Goal: Task Accomplishment & Management: Complete application form

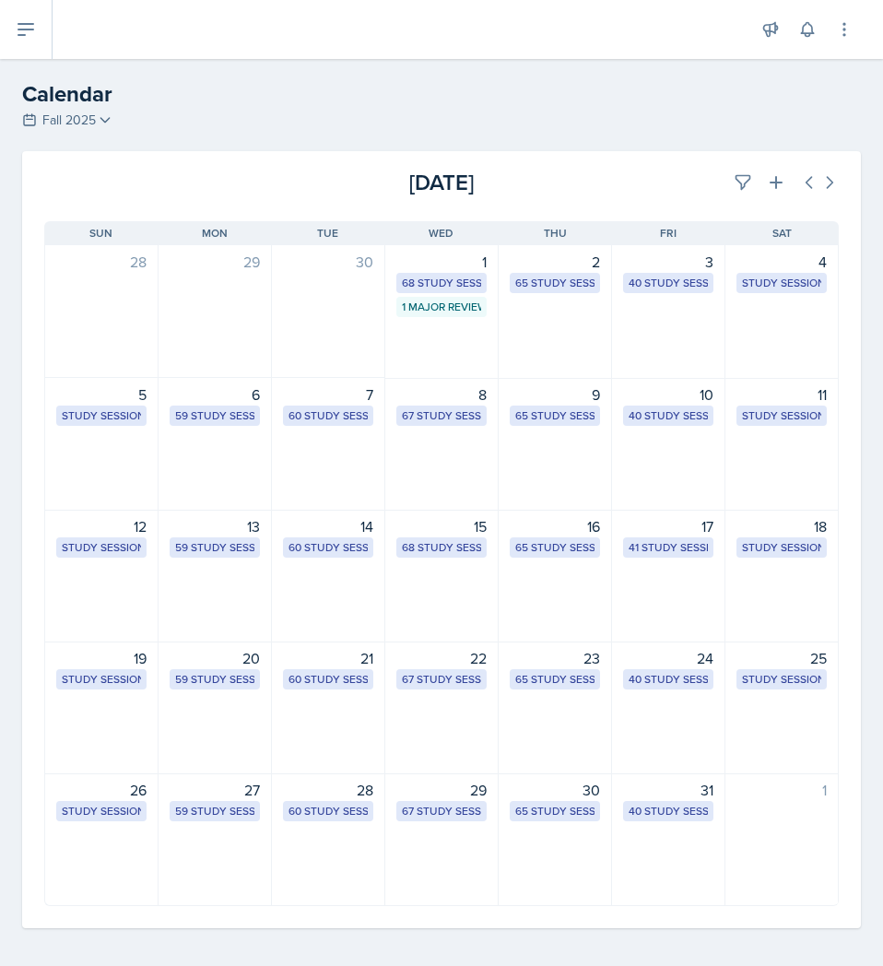
select select "1"
select select "6"
select select "PM"
select select "6"
select select "30"
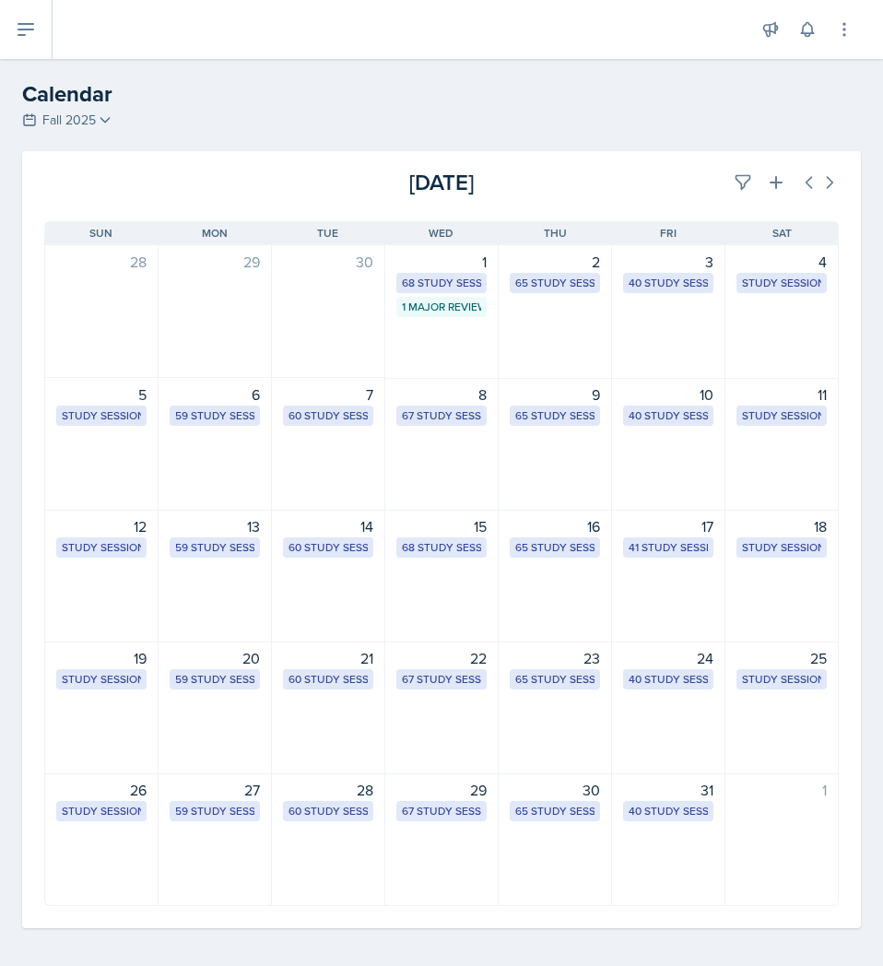
select select "PM"
click at [770, 182] on icon at bounding box center [776, 182] width 13 height 13
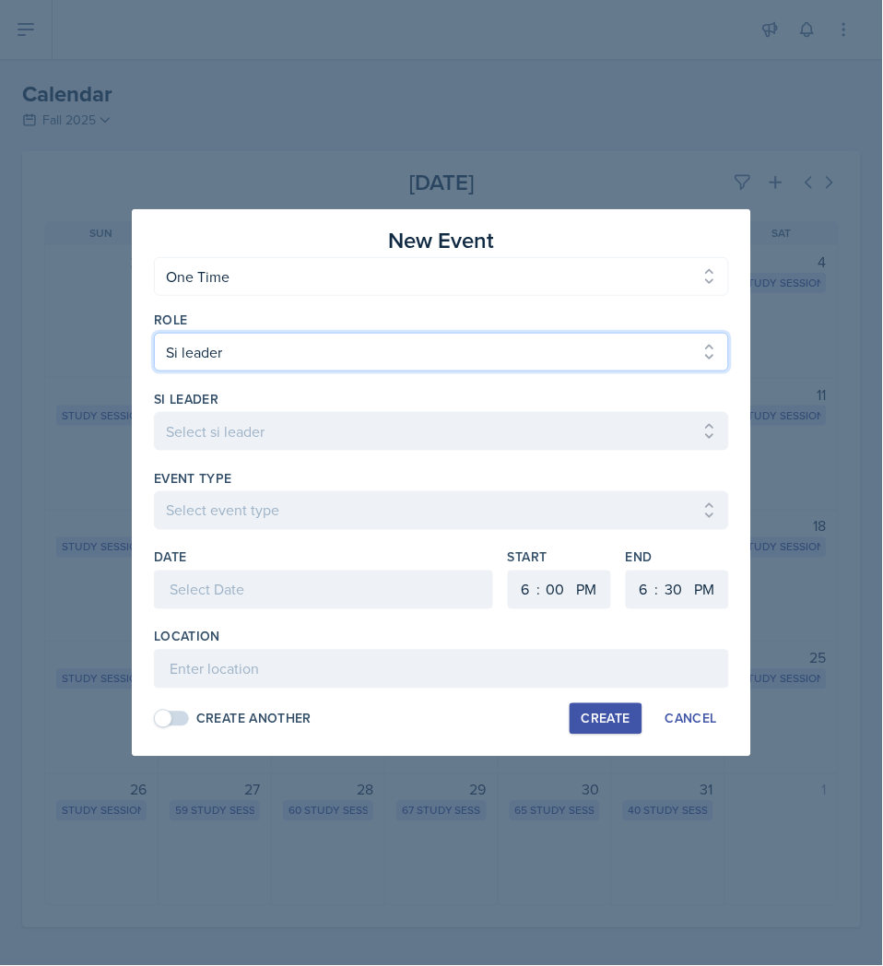
click at [380, 347] on select "Select Role Si leader Team lead Director" at bounding box center [441, 352] width 575 height 39
click at [154, 333] on select "Select Role Si leader Team lead Director" at bounding box center [441, 352] width 575 height 39
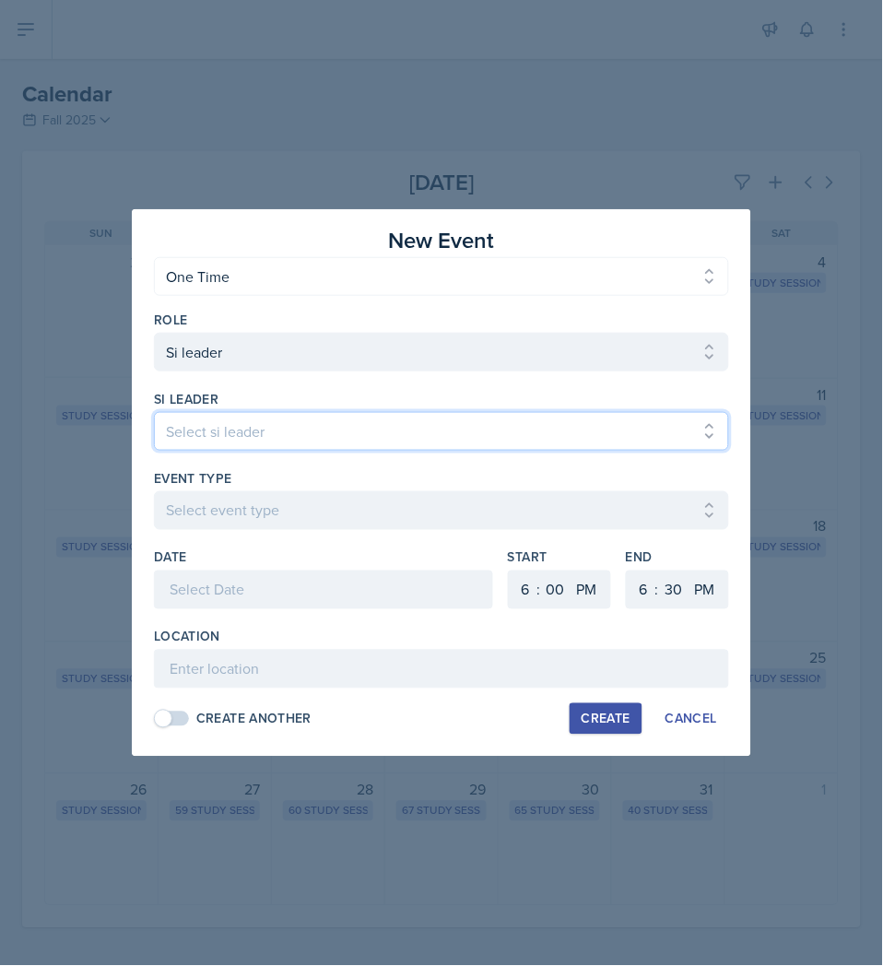
click at [352, 425] on select "Select si leader [PERSON_NAME] [PERSON_NAME] [PERSON_NAME] [PERSON_NAME] [PERSO…" at bounding box center [441, 431] width 575 height 39
select select "a610a25f-2cbf-4718-a4eb-9426d4316876"
click at [154, 412] on select "Select si leader [PERSON_NAME] [PERSON_NAME] [PERSON_NAME] [PERSON_NAME] [PERSO…" at bounding box center [441, 431] width 575 height 39
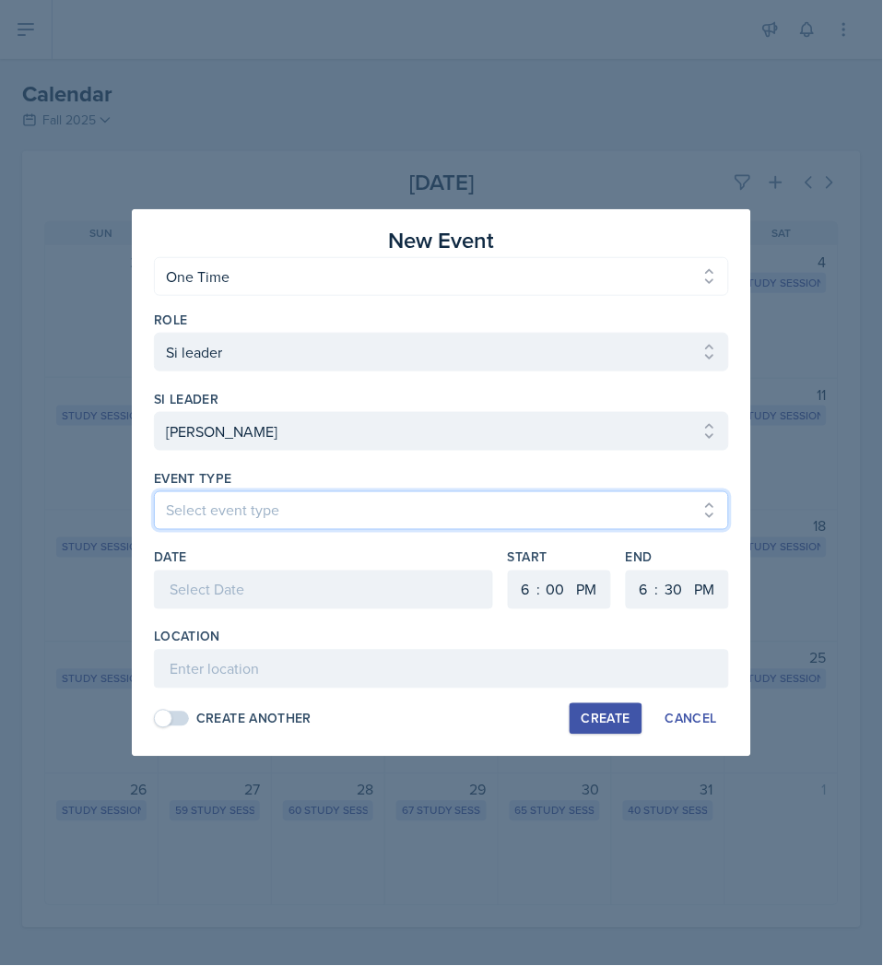
click at [337, 501] on select "Select event type Major Review Session Study Session" at bounding box center [441, 510] width 575 height 39
select select "66bb7cbf-e419-488b-a7ef-f63bc5f9ed04"
click at [154, 491] on select "Select event type Major Review Session Study Session" at bounding box center [441, 510] width 575 height 39
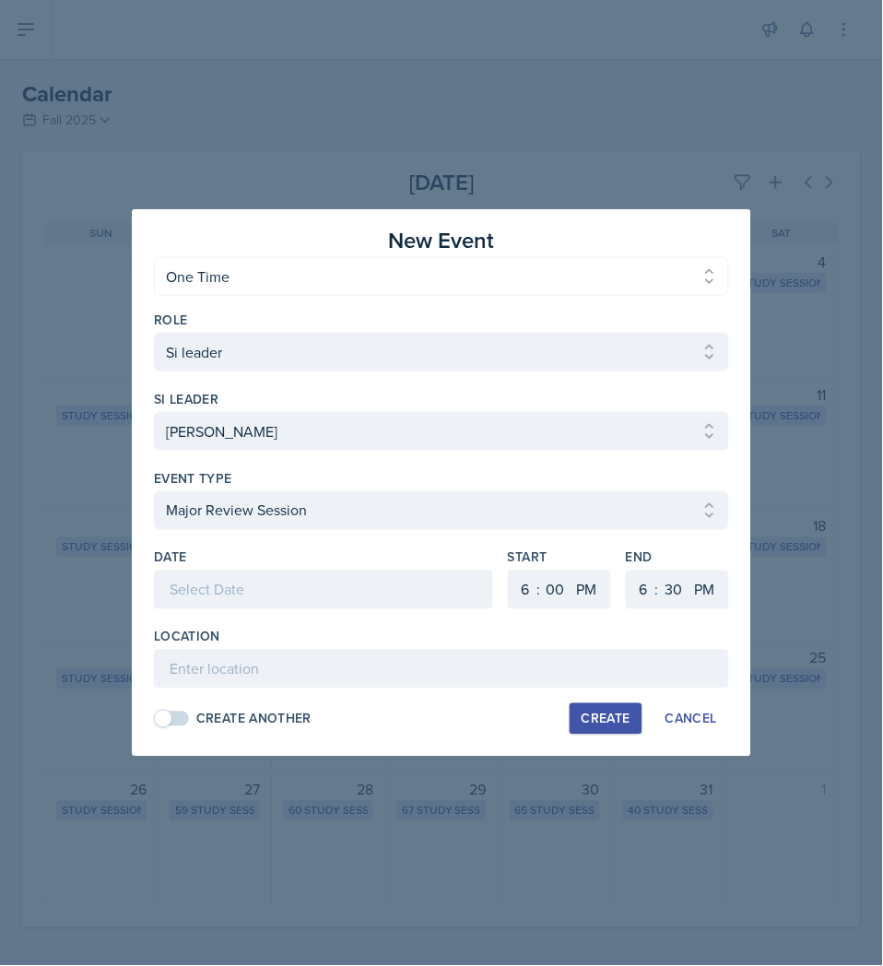
click at [319, 581] on div at bounding box center [323, 590] width 339 height 39
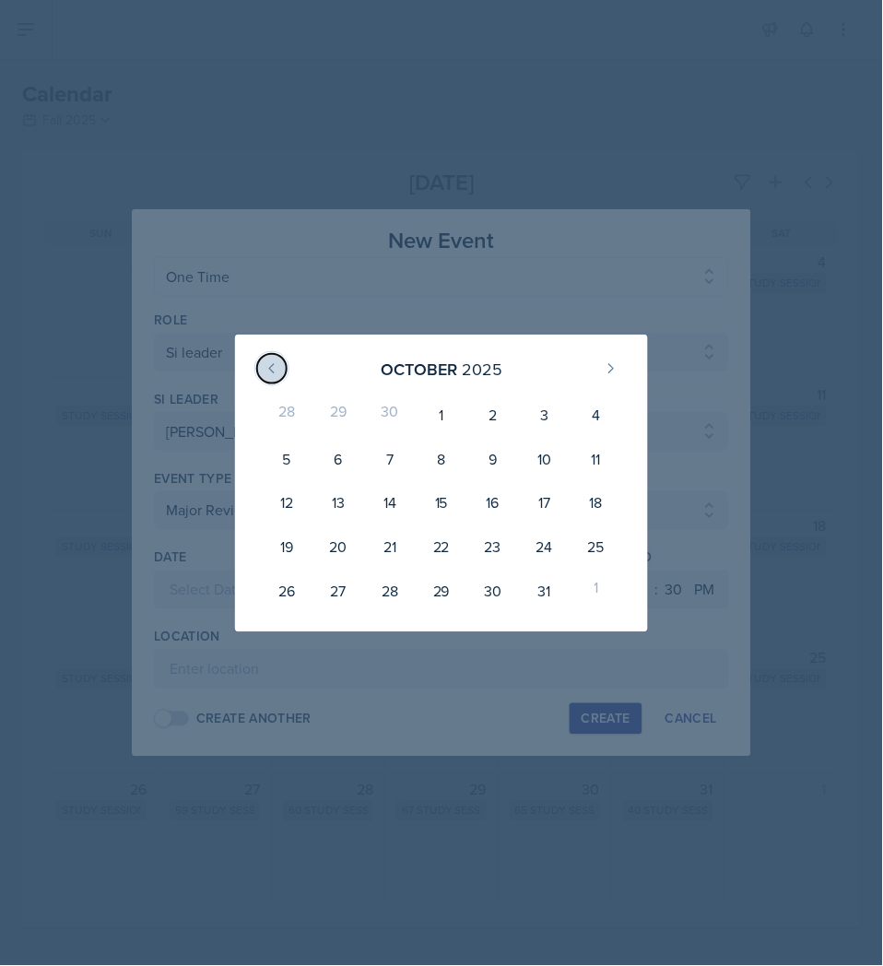
click at [279, 373] on icon at bounding box center [272, 368] width 15 height 15
click at [384, 554] on div "23" at bounding box center [390, 548] width 52 height 44
type input "[DATE]"
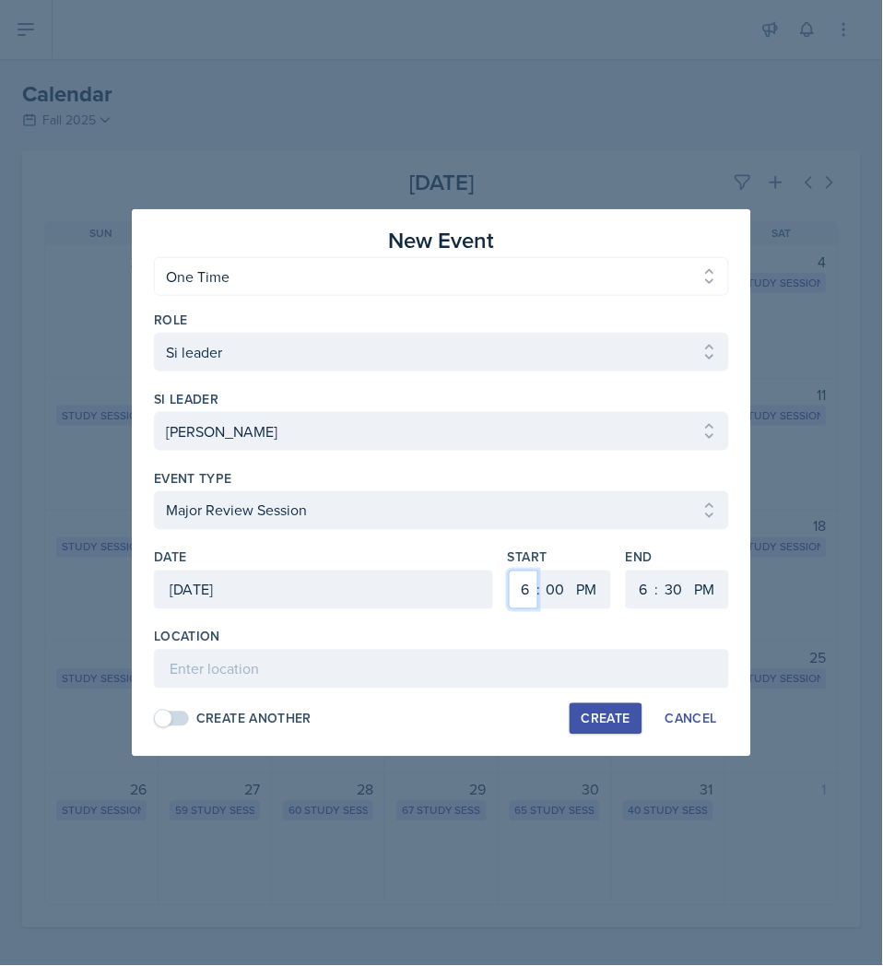
click at [523, 593] on select "1 2 3 4 5 6 7 8 9 10 11 12" at bounding box center [524, 590] width 30 height 39
select select "2"
click at [509, 571] on select "1 2 3 4 5 6 7 8 9 10 11 12" at bounding box center [524, 590] width 30 height 39
click at [639, 587] on select "1 2 3 4 5 6 7 8 9 10 11 12" at bounding box center [642, 590] width 30 height 39
select select "3"
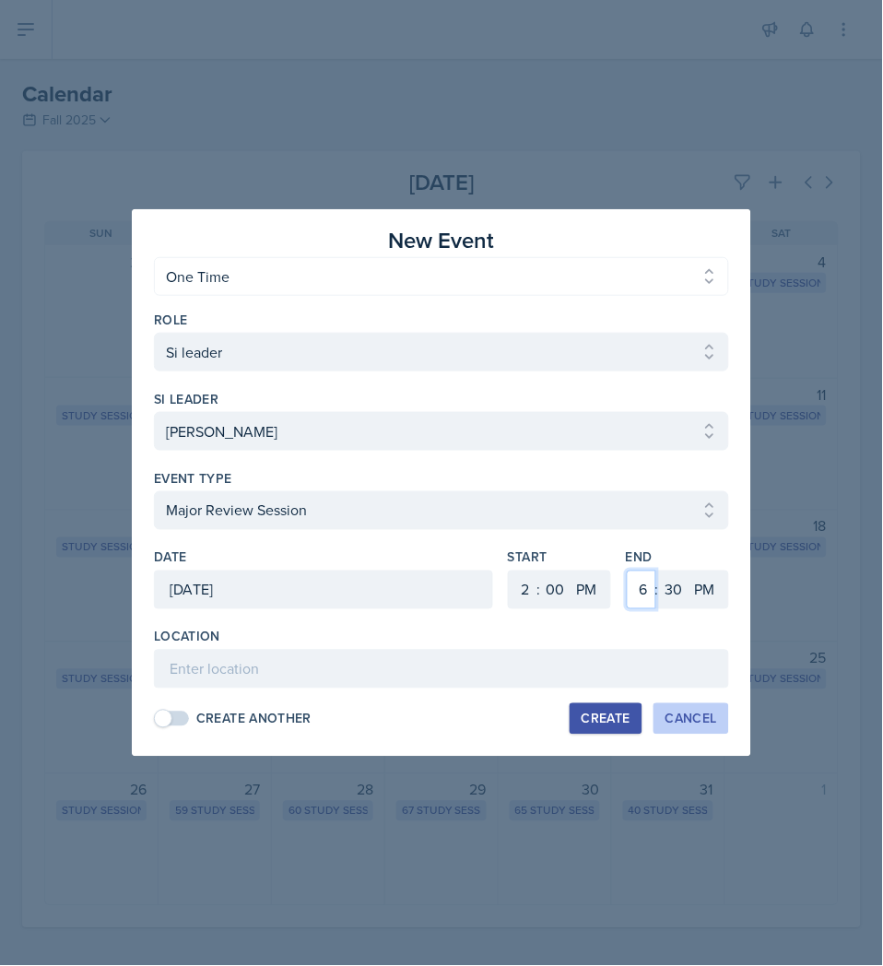
click at [627, 571] on select "1 2 3 4 5 6 7 8 9 10 11 12" at bounding box center [642, 590] width 30 height 39
click at [673, 594] on select "00 05 10 15 20 25 30 35 40 45 50 55" at bounding box center [674, 590] width 30 height 39
select select "0"
click at [659, 571] on select "00 05 10 15 20 25 30 35 40 45 50 55" at bounding box center [674, 590] width 30 height 39
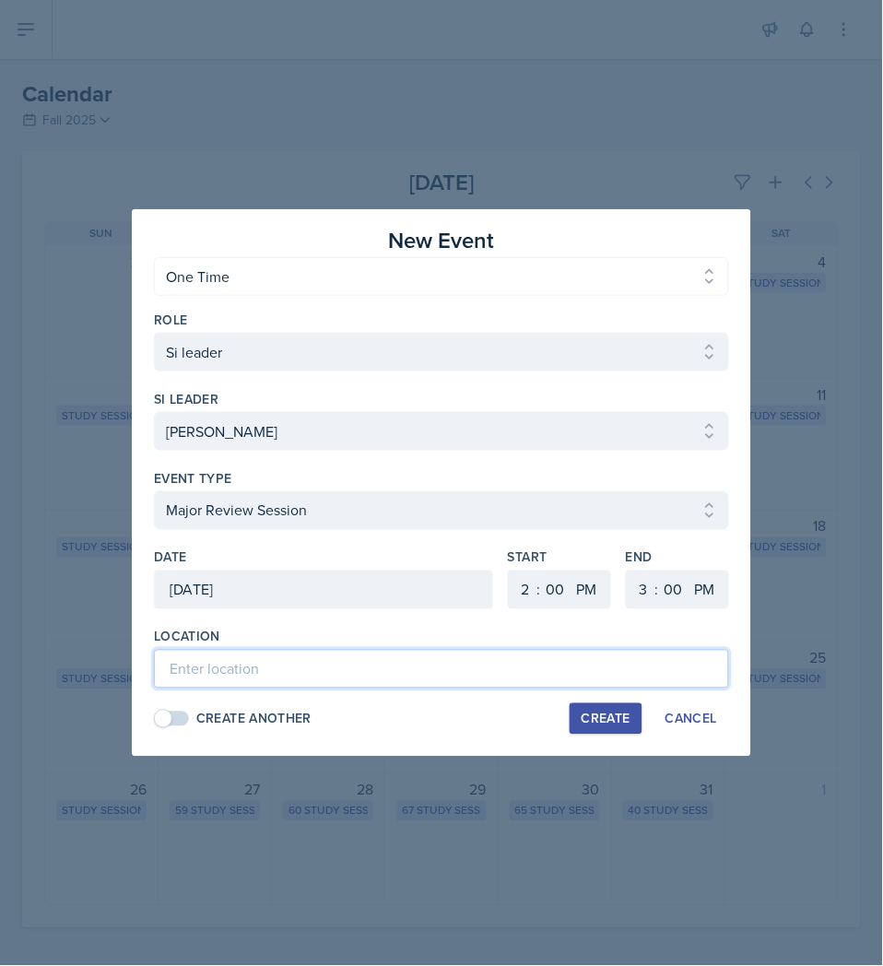
click at [514, 675] on input at bounding box center [441, 669] width 575 height 39
paste input "[URL][DOMAIN_NAME]"
type input "[URL][DOMAIN_NAME]"
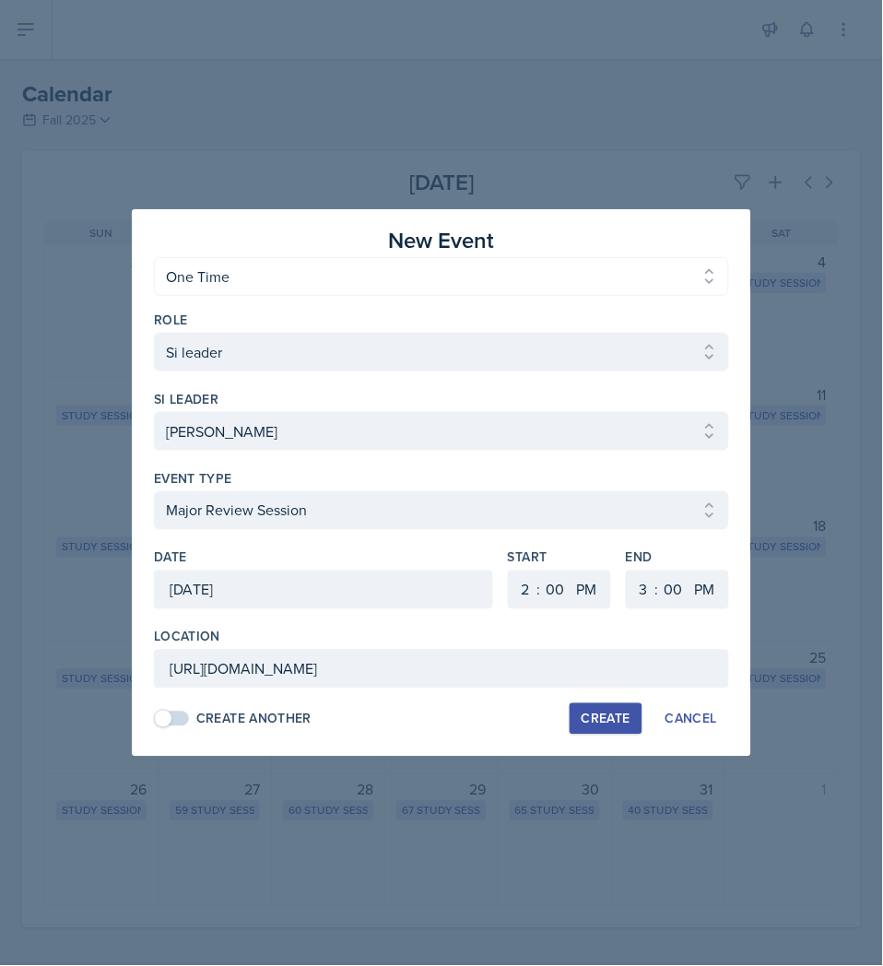
click at [606, 716] on div "Create" at bounding box center [606, 719] width 49 height 15
select select
select select "6"
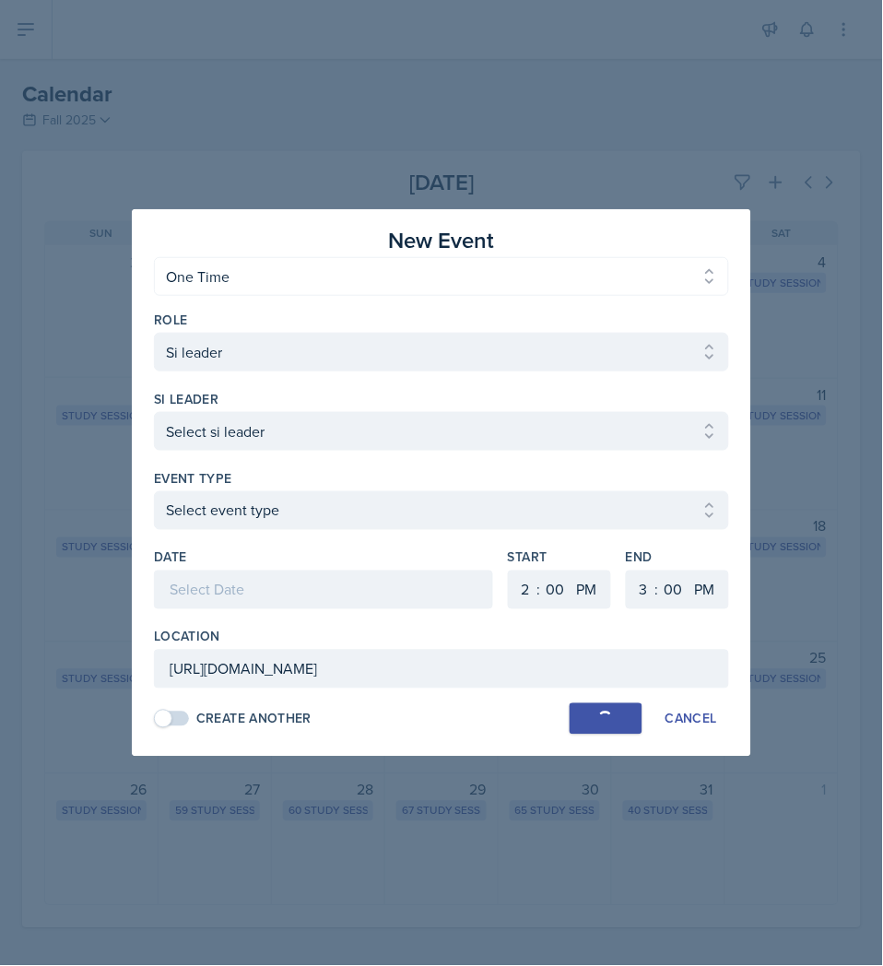
select select "6"
select select "30"
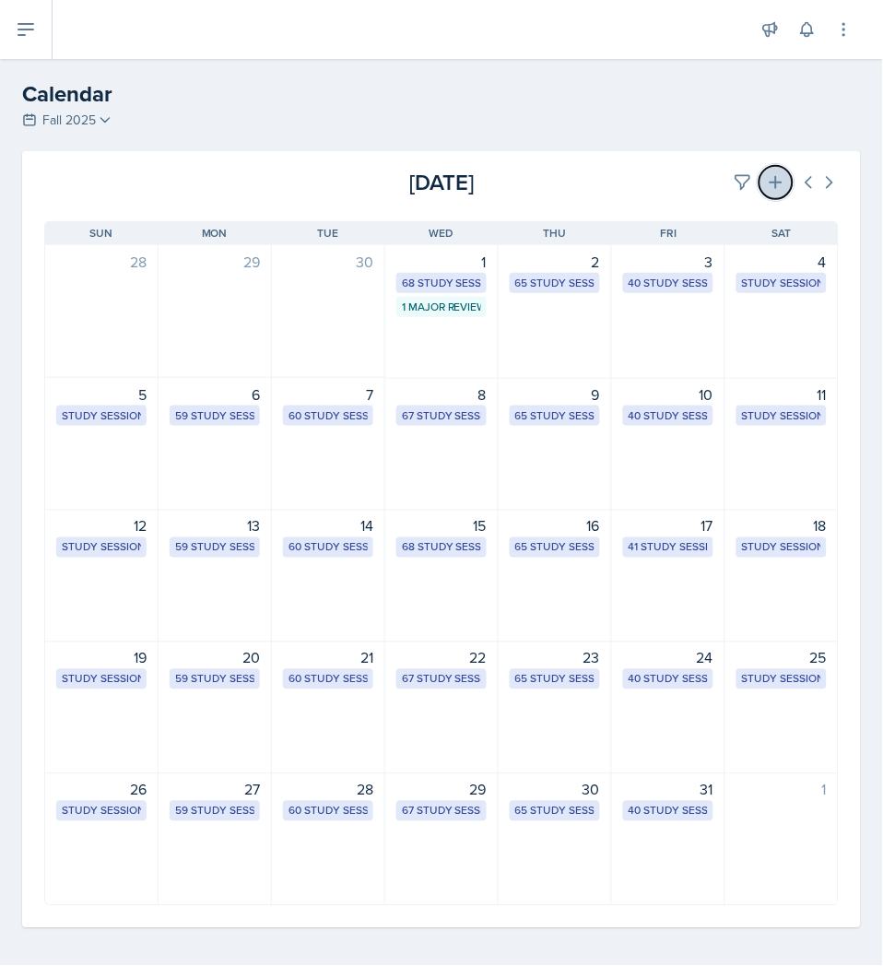
click at [769, 173] on icon at bounding box center [776, 182] width 18 height 18
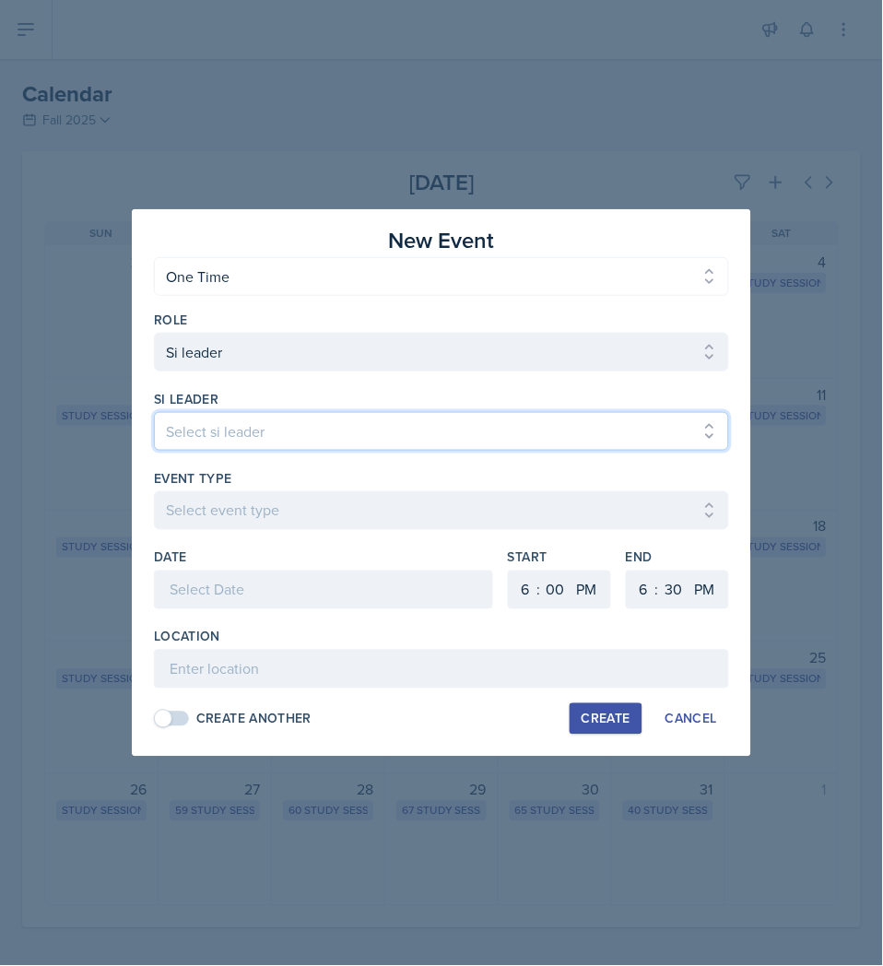
click at [222, 427] on select "Select si leader [PERSON_NAME] [PERSON_NAME] [PERSON_NAME] [PERSON_NAME] [PERSO…" at bounding box center [441, 431] width 575 height 39
select select "6dffd7ea-8e54-488c-a7a7-4110a68f9068"
click at [154, 412] on select "Select si leader [PERSON_NAME] [PERSON_NAME] [PERSON_NAME] [PERSON_NAME] [PERSO…" at bounding box center [441, 431] width 575 height 39
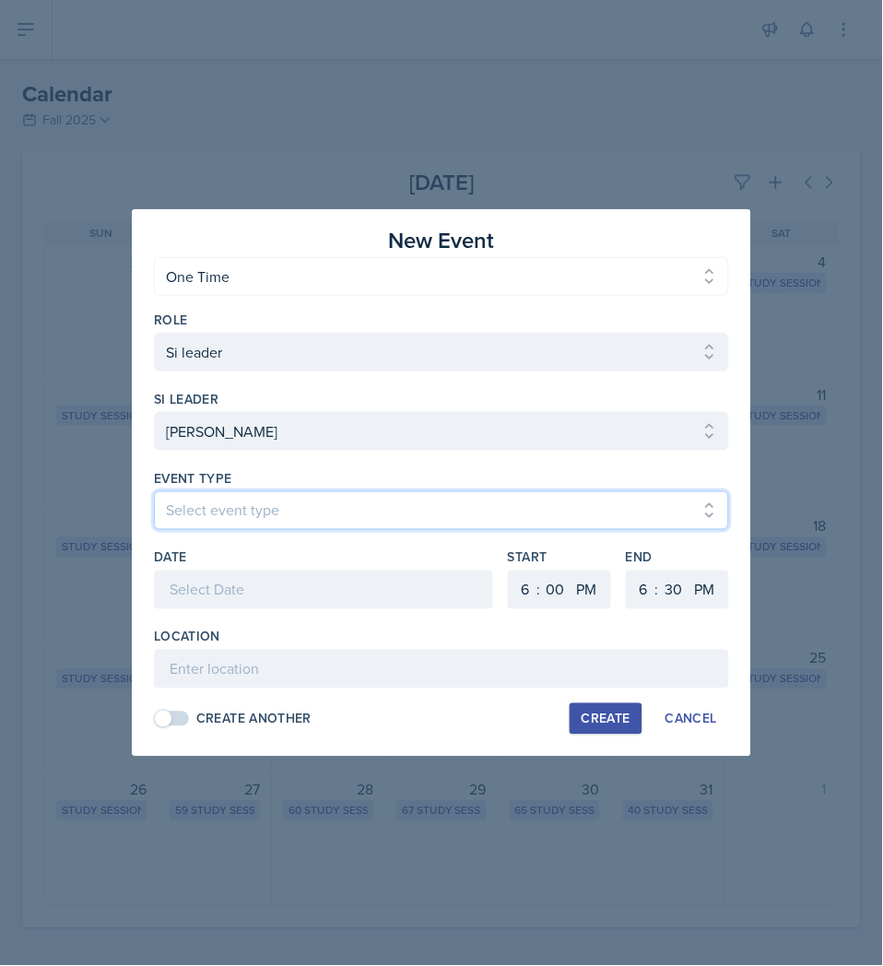
click at [266, 504] on select "Select event type Major Review Session Study Session" at bounding box center [441, 510] width 575 height 39
select select "66bb7cbf-e419-488b-a7ef-f63bc5f9ed04"
click at [154, 491] on select "Select event type Major Review Session Study Session" at bounding box center [441, 510] width 575 height 39
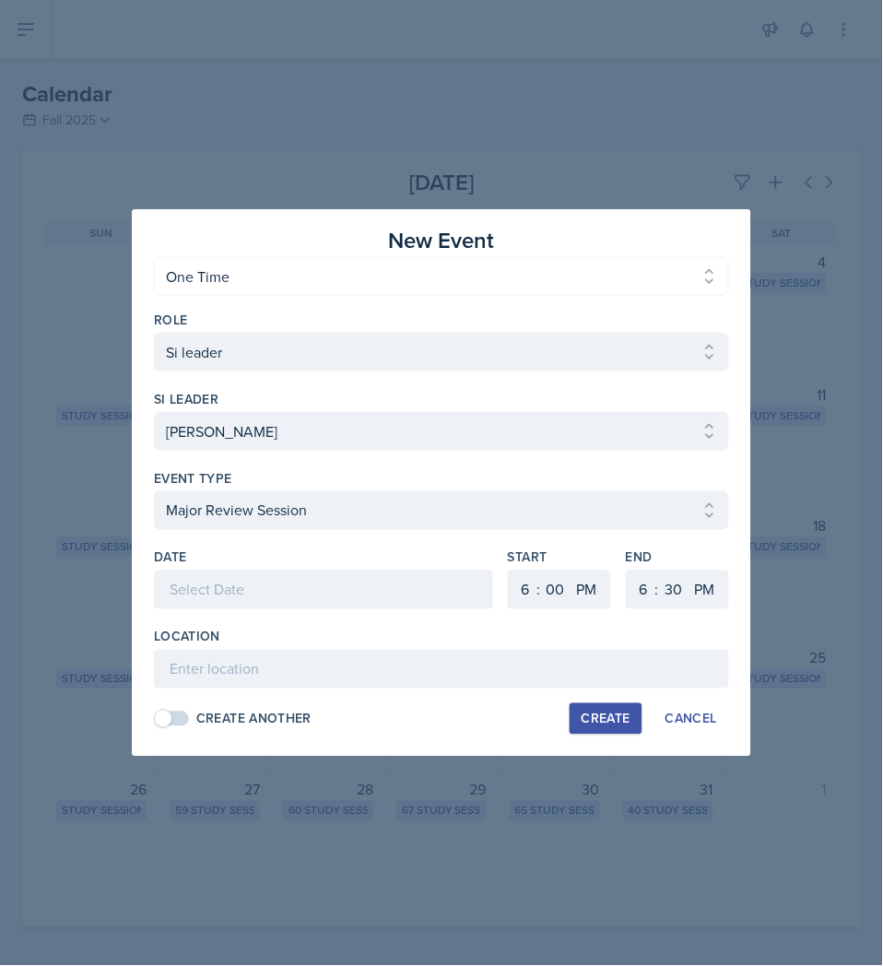
click at [289, 592] on div at bounding box center [323, 590] width 339 height 39
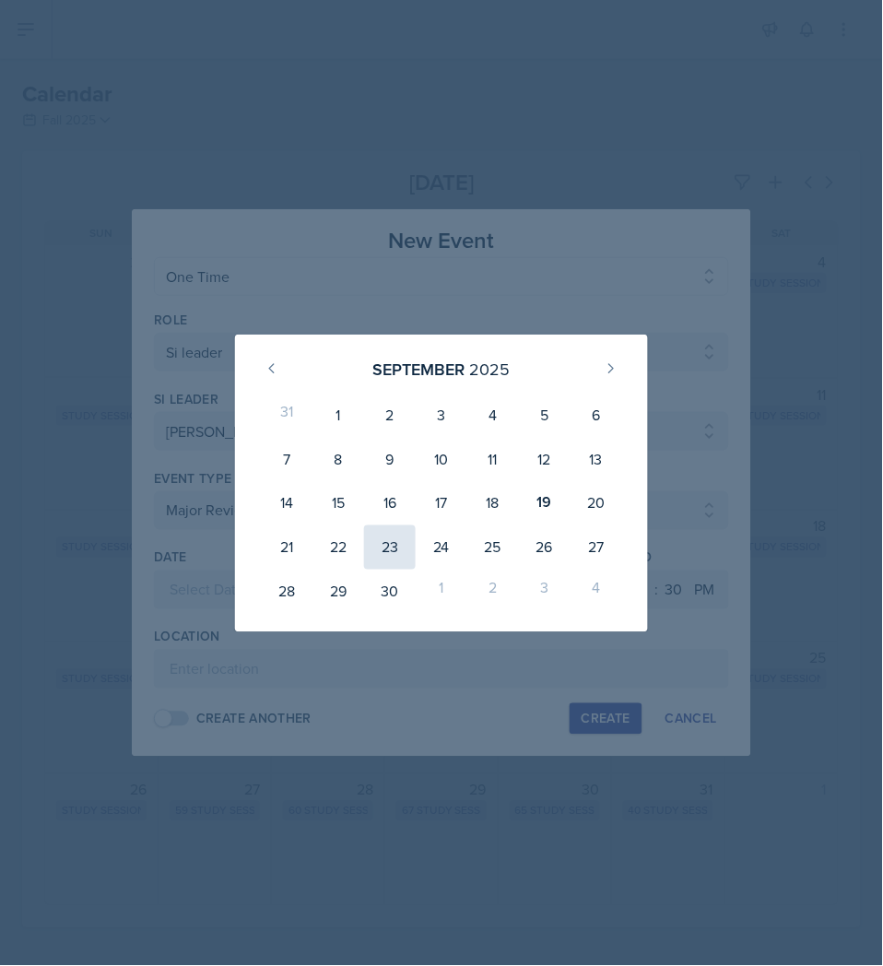
click at [397, 562] on div "23" at bounding box center [390, 548] width 52 height 44
type input "[DATE]"
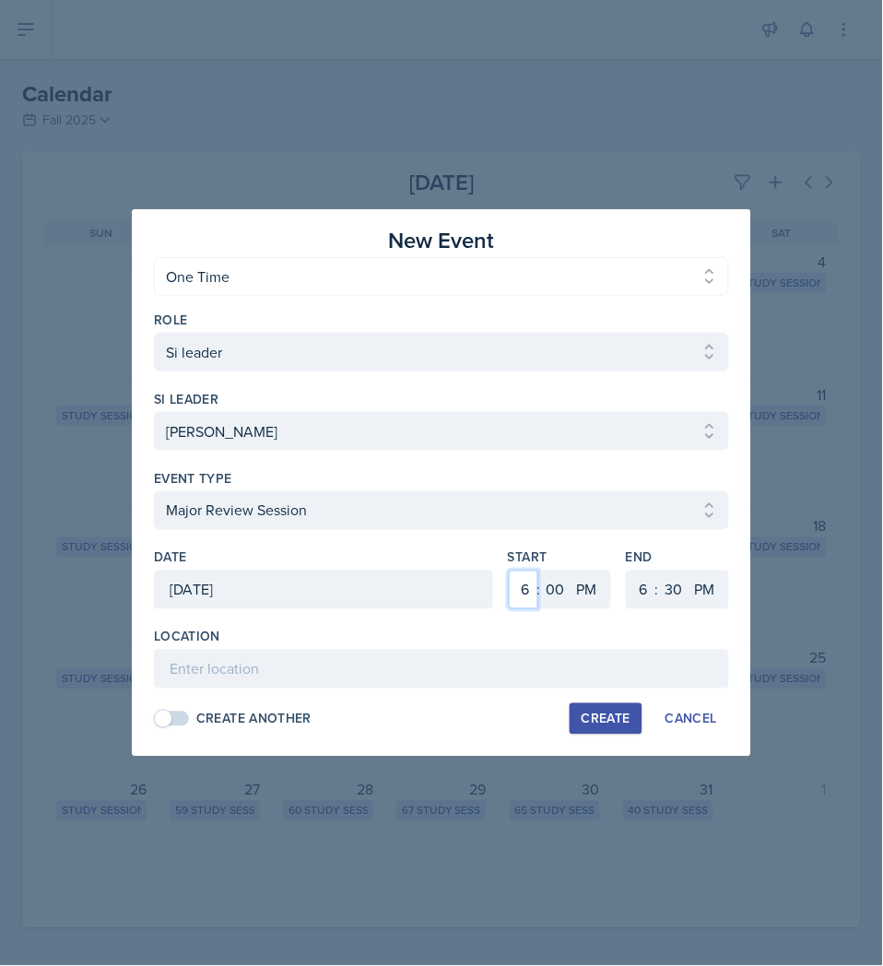
click at [523, 592] on select "1 2 3 4 5 6 7 8 9 10 11 12" at bounding box center [524, 590] width 30 height 39
select select "2"
click at [509, 571] on select "1 2 3 4 5 6 7 8 9 10 11 12" at bounding box center [524, 590] width 30 height 39
click at [647, 578] on select "1 2 3 4 5 6 7 8 9 10 11 12" at bounding box center [642, 590] width 30 height 39
select select "3"
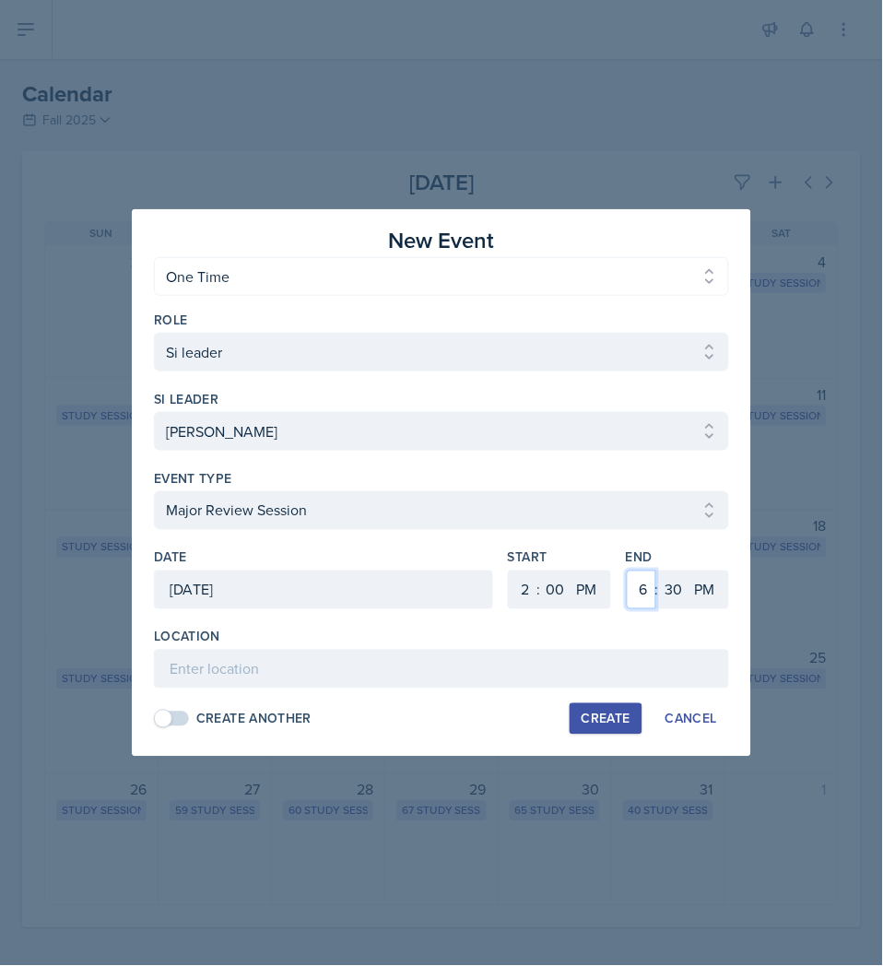
click at [627, 571] on select "1 2 3 4 5 6 7 8 9 10 11 12" at bounding box center [642, 590] width 30 height 39
click at [675, 599] on select "00 05 10 15 20 25 30 35 40 45 50 55" at bounding box center [674, 590] width 30 height 39
select select "0"
click at [659, 571] on select "00 05 10 15 20 25 30 35 40 45 50 55" at bounding box center [674, 590] width 30 height 39
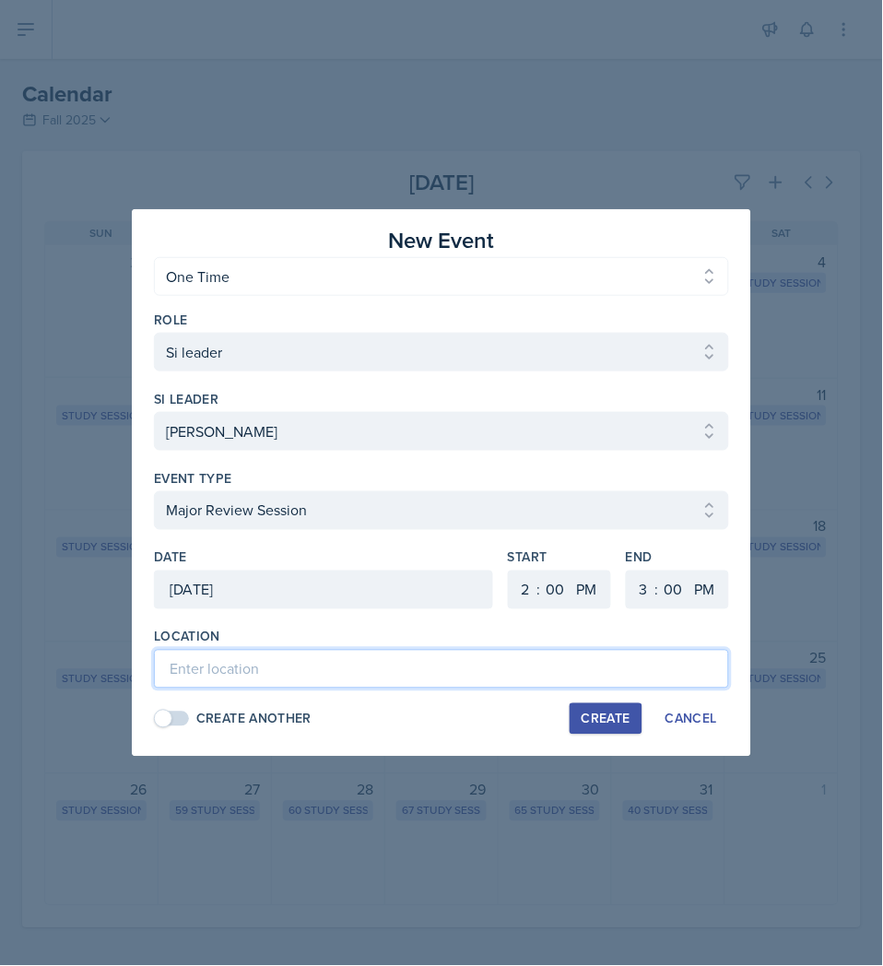
paste input "[URL][DOMAIN_NAME]"
type input "[URL][DOMAIN_NAME]"
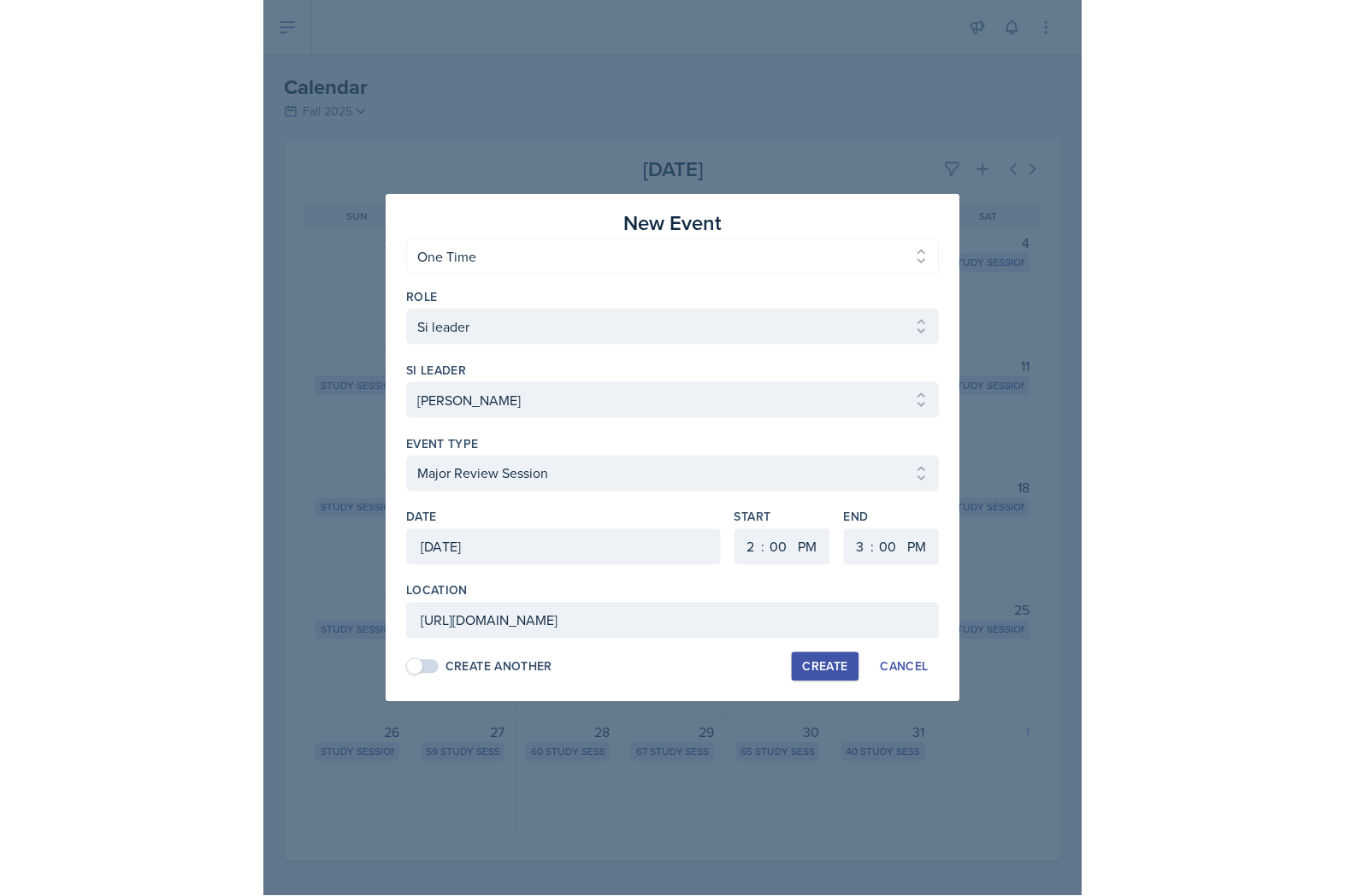
scroll to position [0, 0]
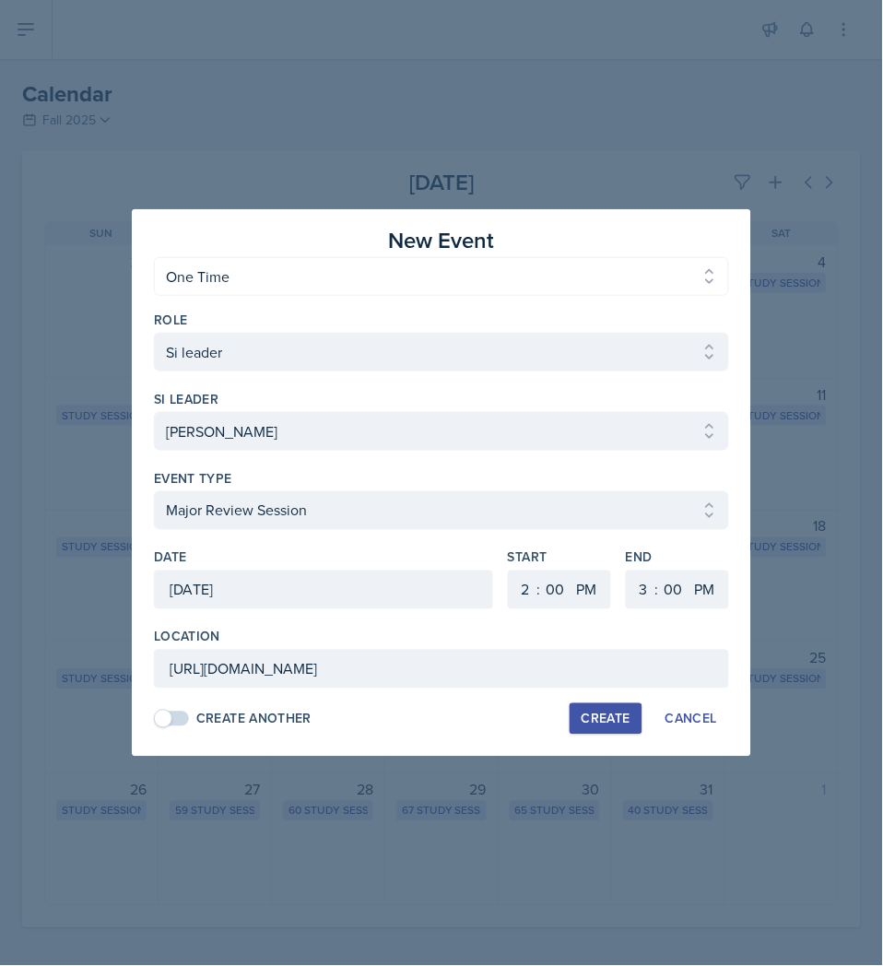
click at [616, 721] on div "Create" at bounding box center [606, 719] width 49 height 15
select select
select select "6"
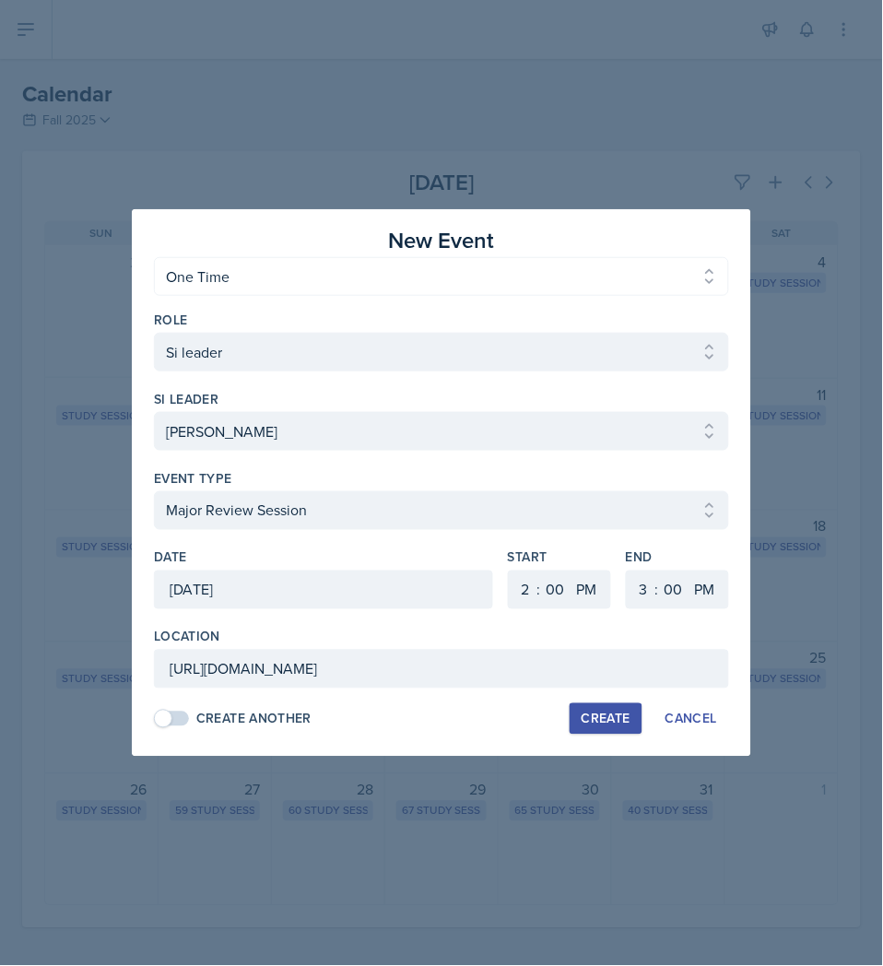
select select "30"
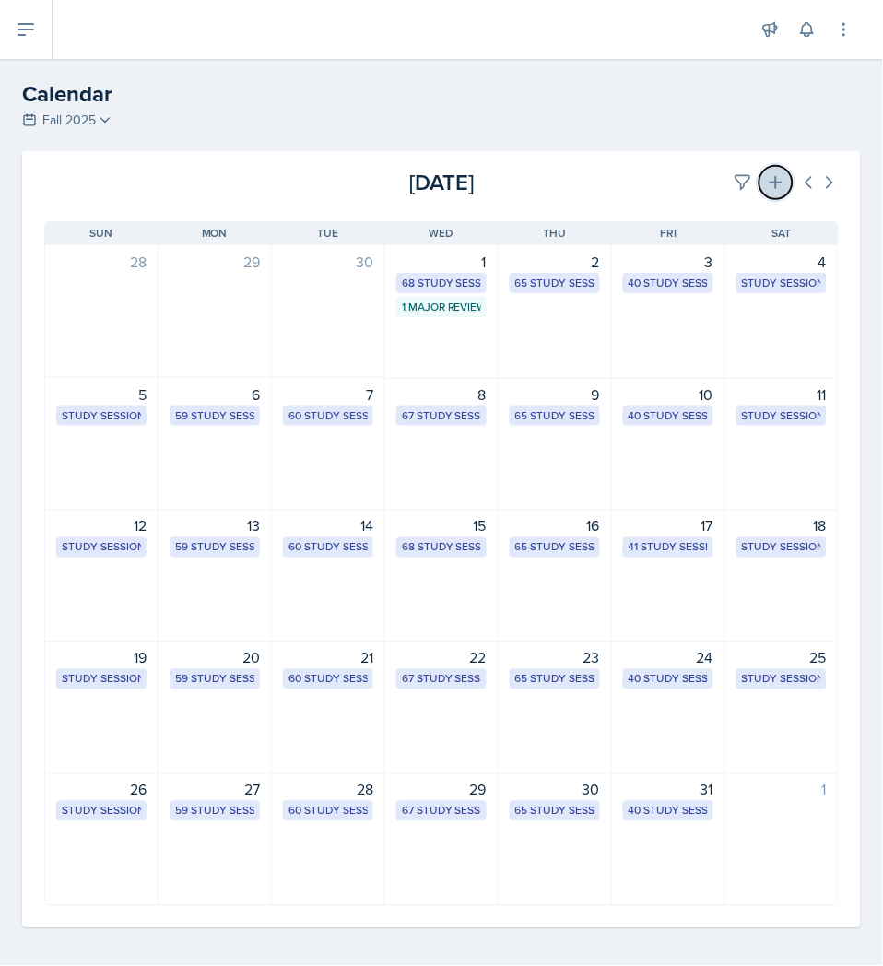
click at [767, 189] on icon at bounding box center [776, 182] width 18 height 18
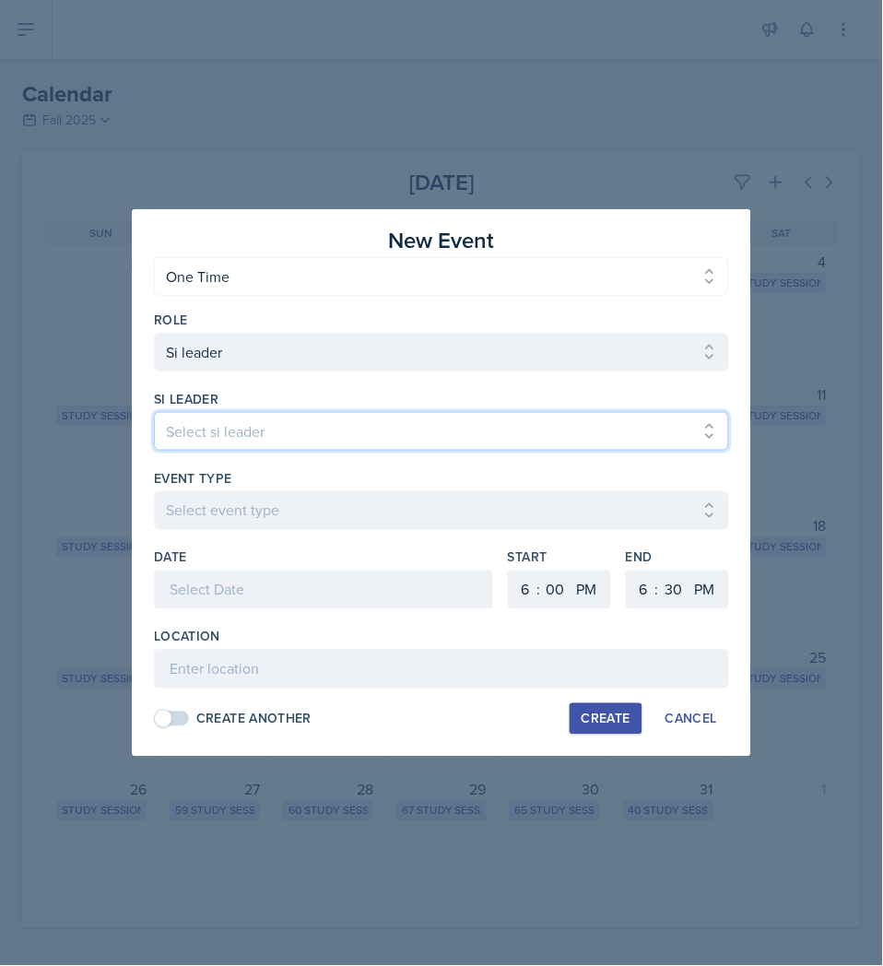
click at [461, 433] on select "Select si leader [PERSON_NAME] [PERSON_NAME] [PERSON_NAME] [PERSON_NAME] [PERSO…" at bounding box center [441, 431] width 575 height 39
select select "c01160dc-055e-4985-8e6c-100952cd2e8c"
click at [154, 412] on select "Select si leader [PERSON_NAME] [PERSON_NAME] [PERSON_NAME] [PERSON_NAME] [PERSO…" at bounding box center [441, 431] width 575 height 39
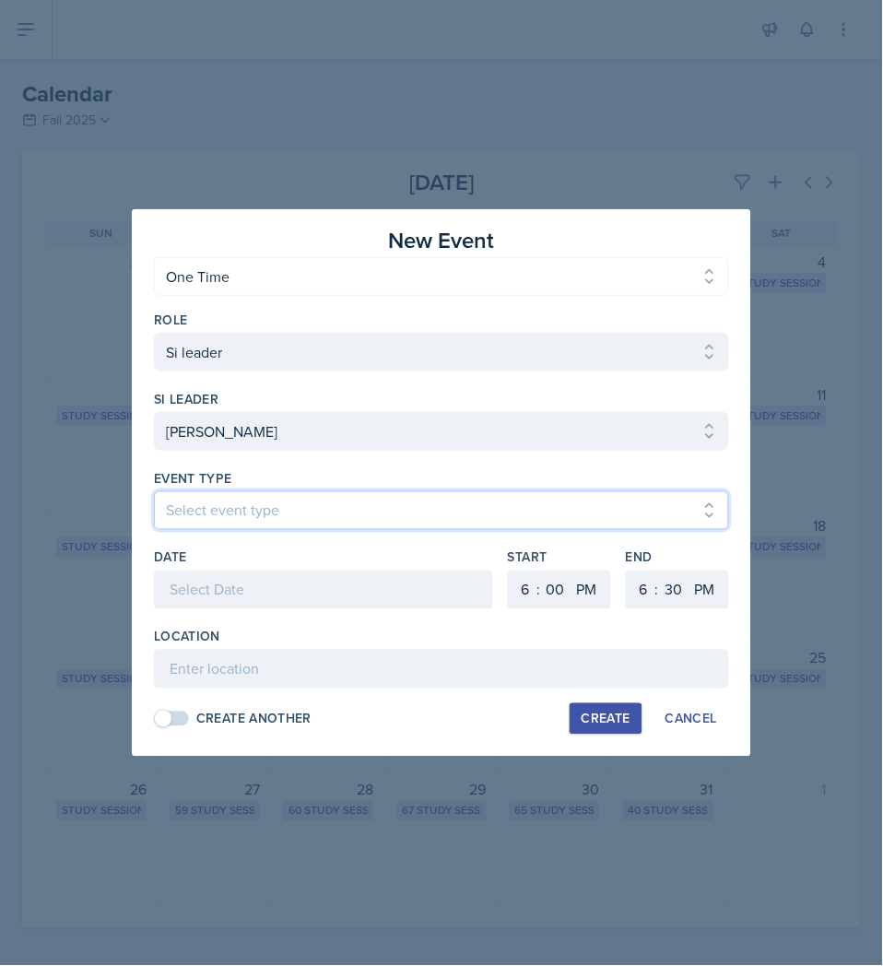
click at [348, 502] on select "Select event type Major Review Session Study Session" at bounding box center [441, 510] width 575 height 39
select select "66bb7cbf-e419-488b-a7ef-f63bc5f9ed04"
click at [154, 491] on select "Select event type Major Review Session Study Session" at bounding box center [441, 510] width 575 height 39
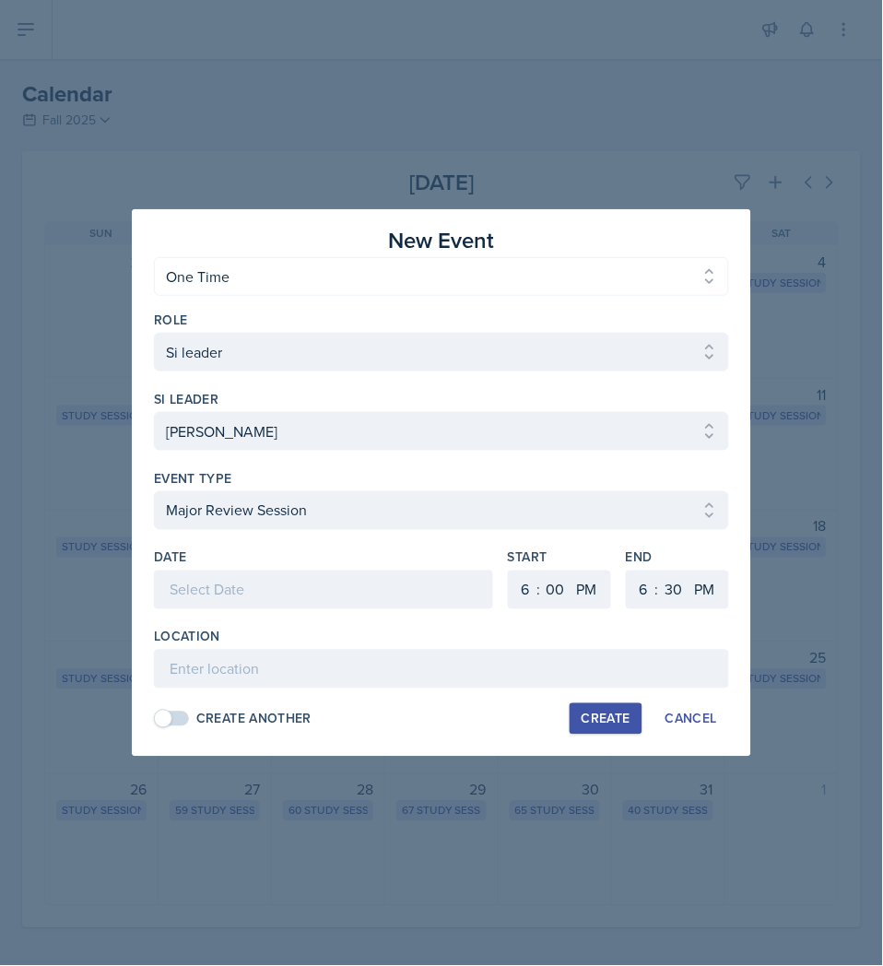
click at [347, 569] on div "Date" at bounding box center [323, 588] width 339 height 79
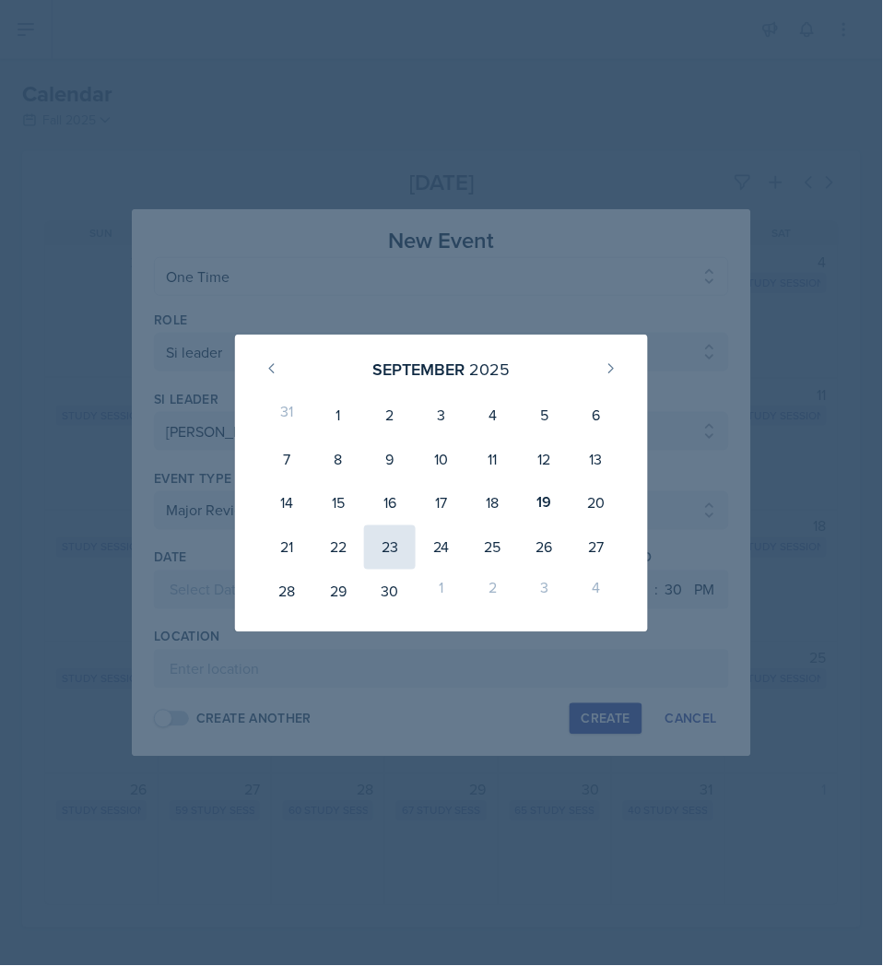
click at [378, 556] on div "23" at bounding box center [390, 548] width 52 height 44
type input "[DATE]"
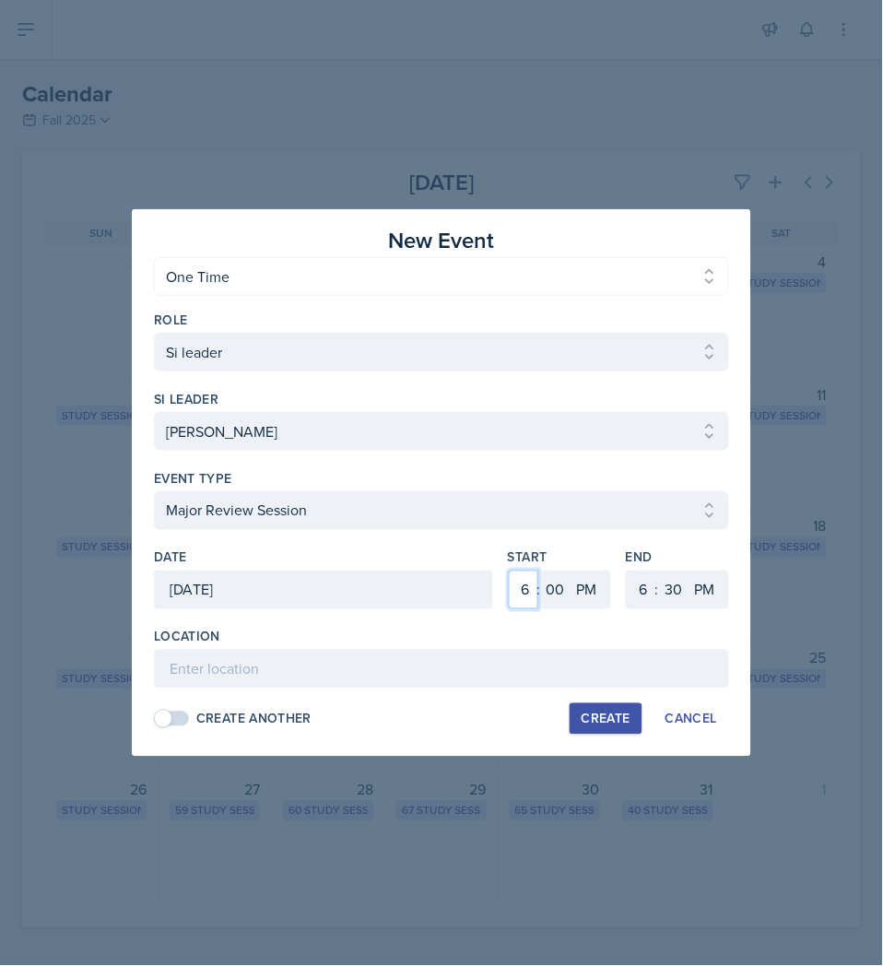
click at [522, 597] on select "1 2 3 4 5 6 7 8 9 10 11 12" at bounding box center [524, 590] width 30 height 39
select select "12"
click at [509, 571] on select "1 2 3 4 5 6 7 8 9 10 11 12" at bounding box center [524, 590] width 30 height 39
click at [550, 592] on select "00 05 10 15 20 25 30 35 40 45 50 55" at bounding box center [556, 590] width 30 height 39
select select "15"
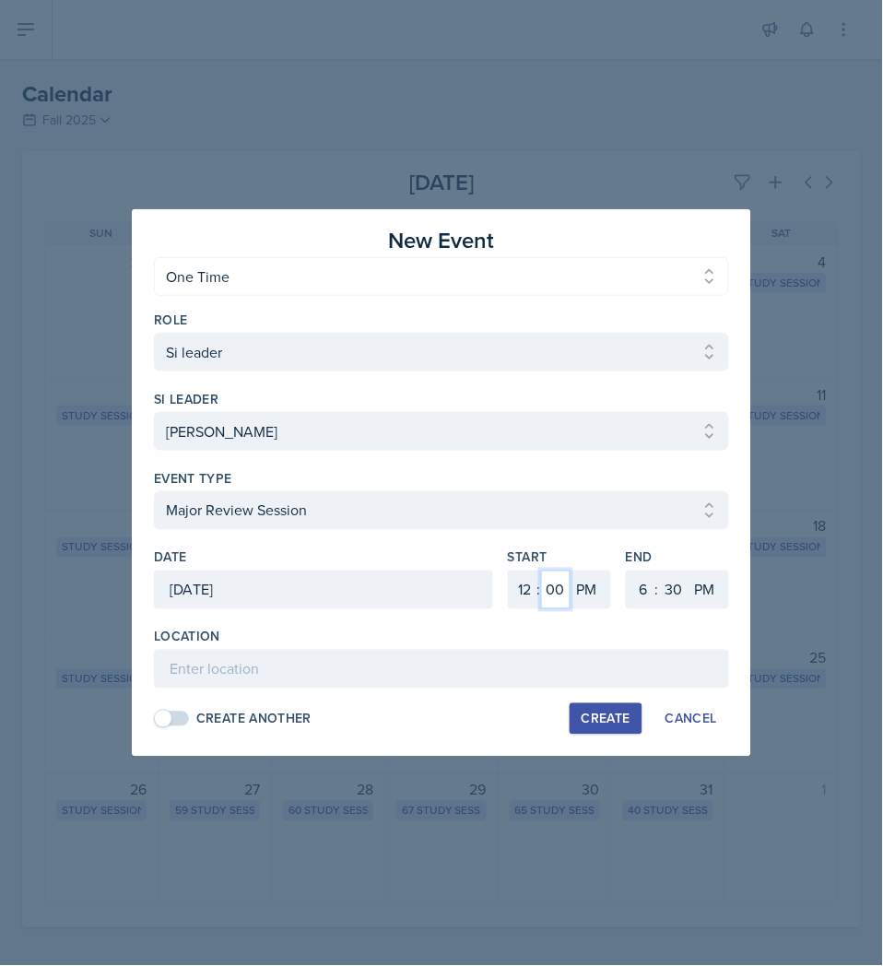
click at [541, 571] on select "00 05 10 15 20 25 30 35 40 45 50 55" at bounding box center [556, 590] width 30 height 39
click at [644, 607] on select "1 2 3 4 5 6 7 8 9 10 11 12" at bounding box center [642, 590] width 30 height 39
select select "1"
click at [627, 571] on select "1 2 3 4 5 6 7 8 9 10 11 12" at bounding box center [642, 590] width 30 height 39
click at [674, 602] on select "00 05 10 15 20 25 30 35 40 45 50 55" at bounding box center [674, 590] width 30 height 39
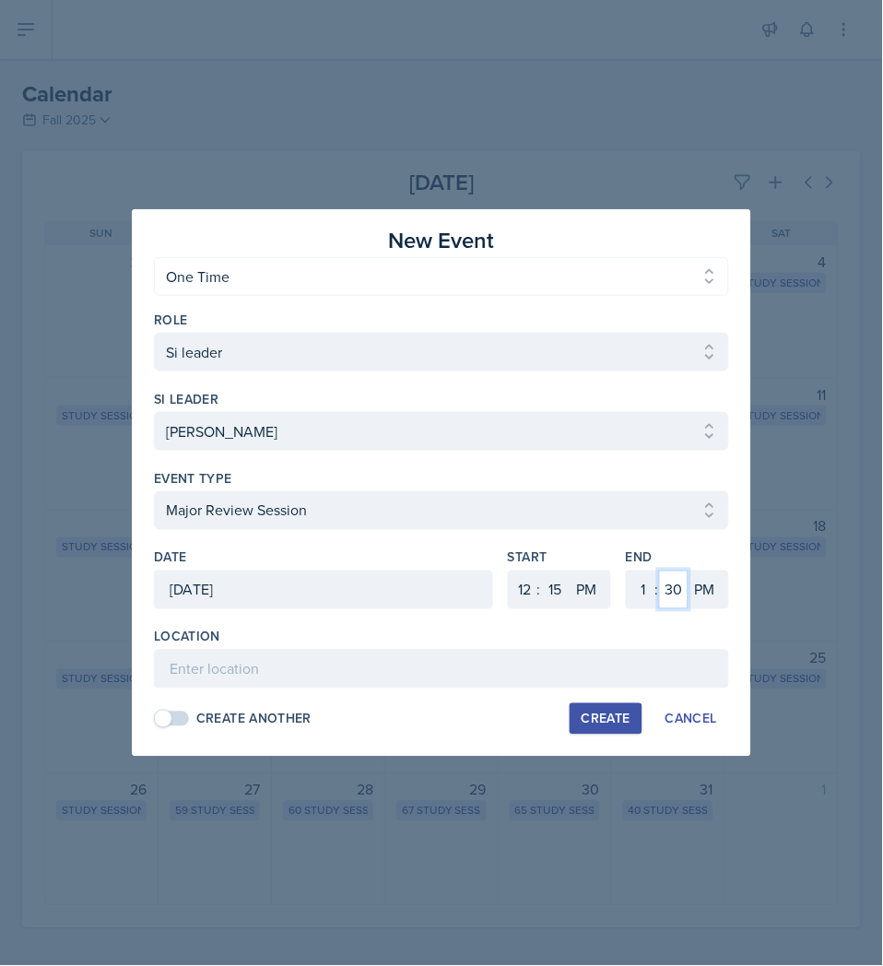
select select "45"
click at [659, 571] on select "00 05 10 15 20 25 30 35 40 45 50 55" at bounding box center [674, 590] width 30 height 39
click at [555, 644] on div "Location" at bounding box center [441, 637] width 575 height 18
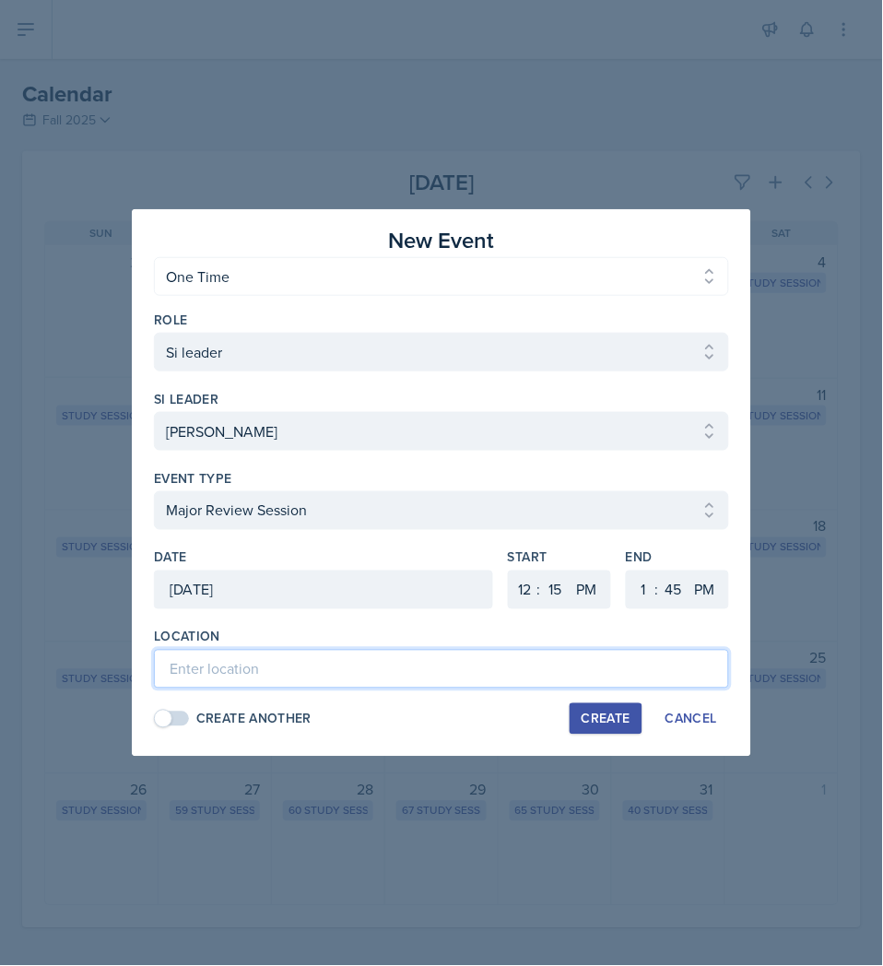
click at [481, 675] on input at bounding box center [441, 669] width 575 height 39
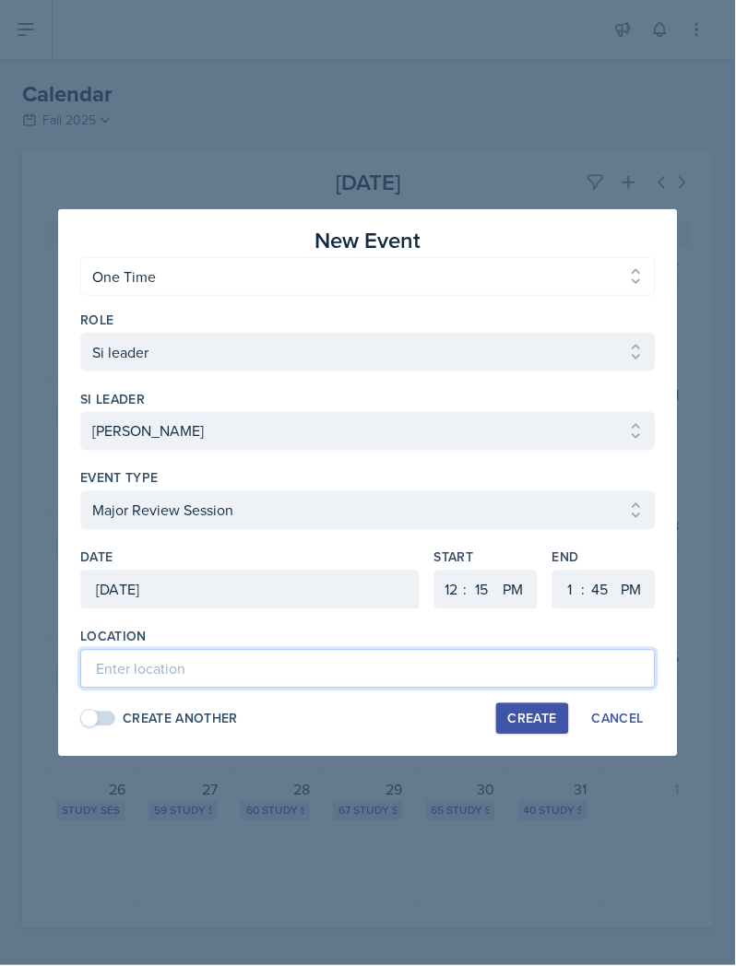
click at [300, 667] on input at bounding box center [367, 669] width 575 height 39
type input "English Building 246"
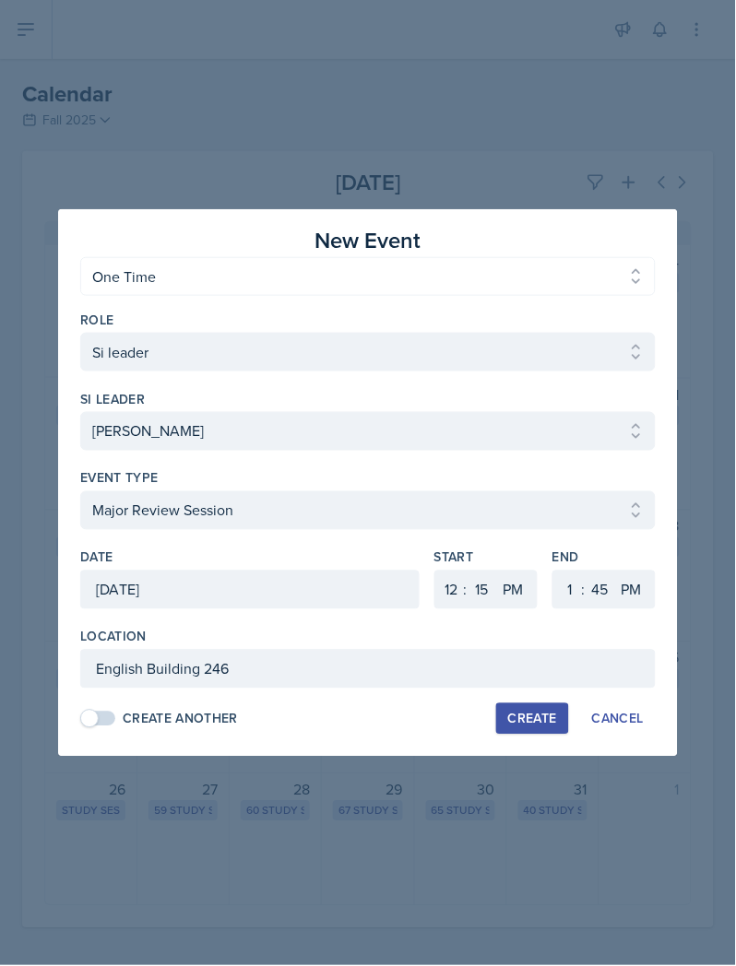
click at [511, 727] on div "Create" at bounding box center [532, 719] width 49 height 15
select select
select select "6"
select select "0"
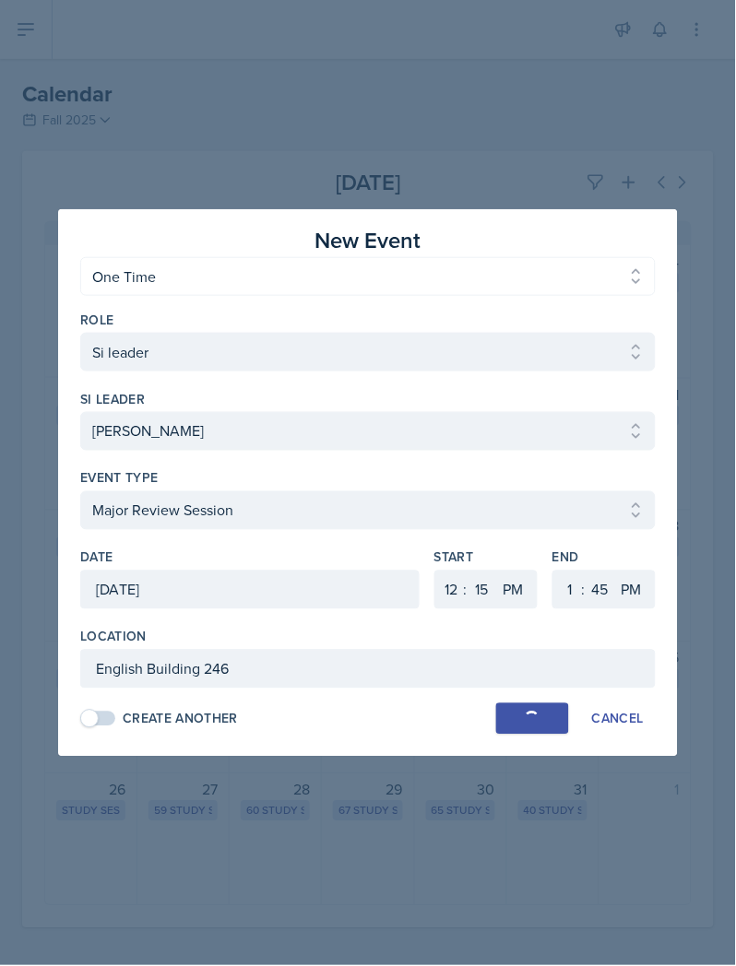
select select "6"
select select "30"
